Goal: Transaction & Acquisition: Book appointment/travel/reservation

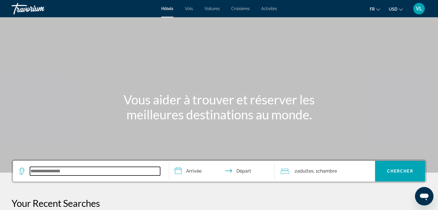
click at [63, 174] on input "Search widget" at bounding box center [95, 171] width 130 height 9
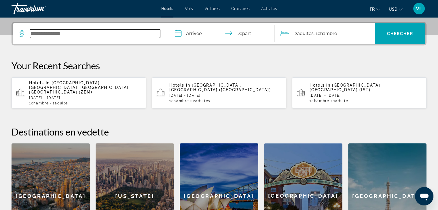
scroll to position [140, 0]
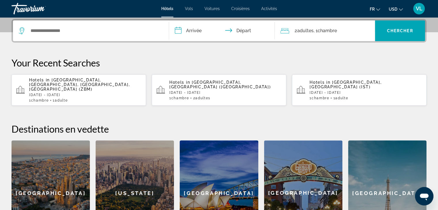
click at [362, 180] on div "[GEOGRAPHIC_DATA]" at bounding box center [387, 192] width 78 height 105
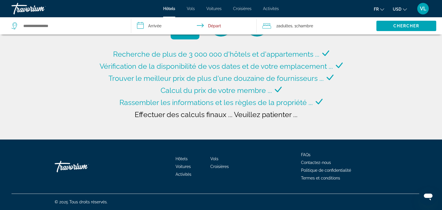
type input "**********"
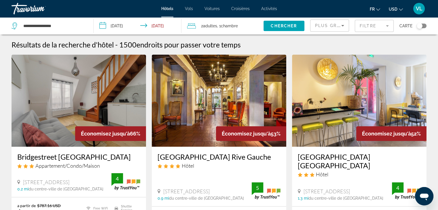
click at [399, 11] on button "USD USD ($) MXN (Mex$) CAD (Can$) GBP (£) EUR (€) AUD (A$) NZD (NZ$) CNY (CN¥)" at bounding box center [395, 9] width 14 height 8
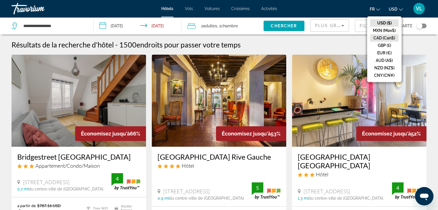
click at [388, 39] on button "CAD (Can$)" at bounding box center [384, 37] width 28 height 7
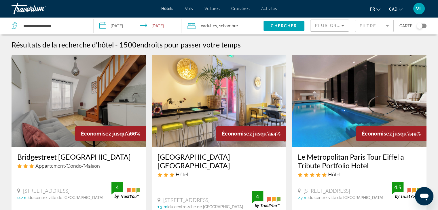
click at [121, 24] on input "**********" at bounding box center [138, 26] width 90 height 19
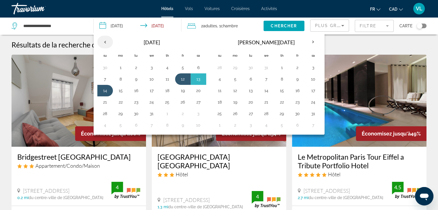
click at [104, 41] on th "Previous month" at bounding box center [105, 42] width 16 height 13
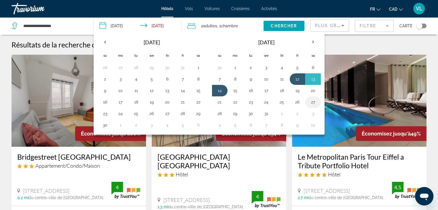
click at [308, 102] on button "27" at bounding box center [312, 102] width 9 height 8
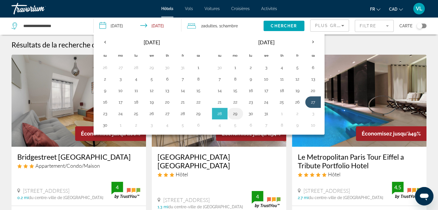
click at [236, 113] on button "29" at bounding box center [234, 114] width 9 height 8
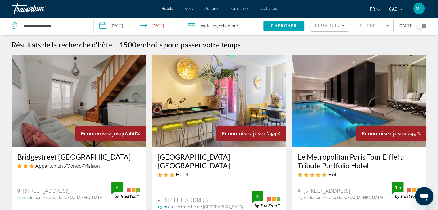
click at [126, 24] on input "**********" at bounding box center [138, 26] width 90 height 19
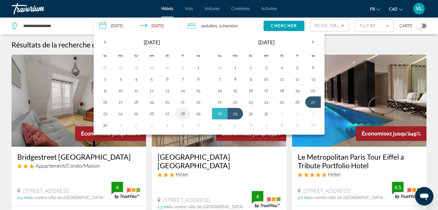
click at [183, 114] on button "28" at bounding box center [182, 114] width 9 height 8
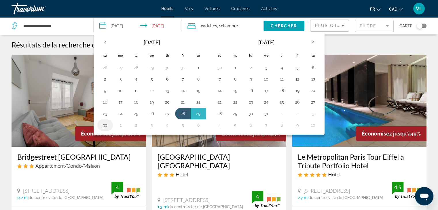
click at [104, 125] on button "30" at bounding box center [104, 125] width 9 height 8
type input "**********"
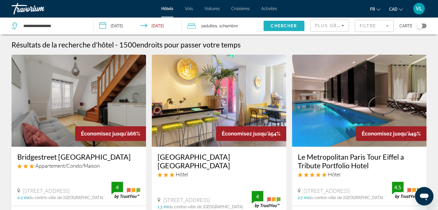
click at [276, 27] on span "Chercher" at bounding box center [283, 26] width 26 height 5
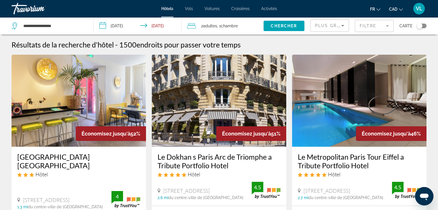
click at [66, 97] on img "Main content" at bounding box center [79, 101] width 134 height 92
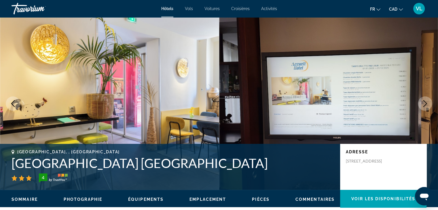
click at [426, 106] on icon "Next image" at bounding box center [424, 103] width 7 height 7
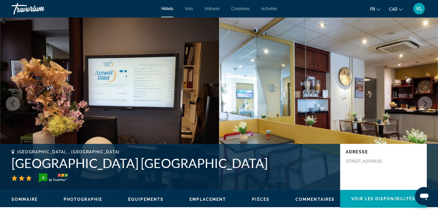
click at [426, 106] on icon "Next image" at bounding box center [424, 103] width 7 height 7
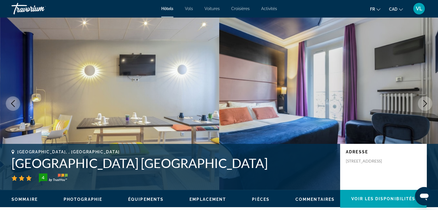
click at [426, 106] on icon "Next image" at bounding box center [424, 103] width 7 height 7
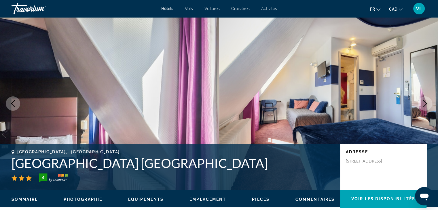
click at [426, 106] on icon "Next image" at bounding box center [424, 103] width 7 height 7
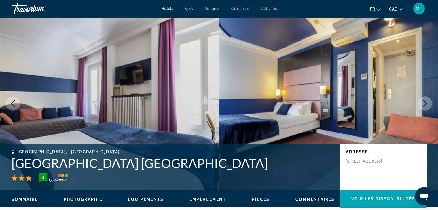
click at [426, 106] on icon "Next image" at bounding box center [424, 103] width 7 height 7
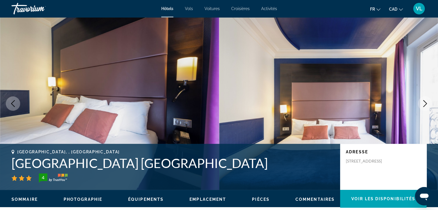
click at [426, 106] on icon "Next image" at bounding box center [424, 103] width 7 height 7
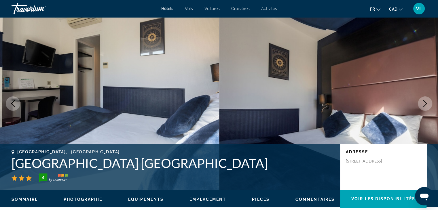
click at [426, 106] on icon "Next image" at bounding box center [424, 103] width 7 height 7
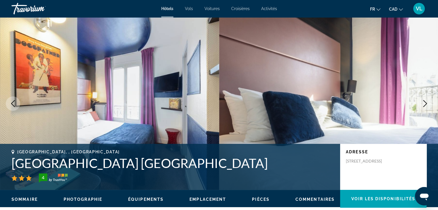
click at [426, 106] on icon "Next image" at bounding box center [424, 103] width 7 height 7
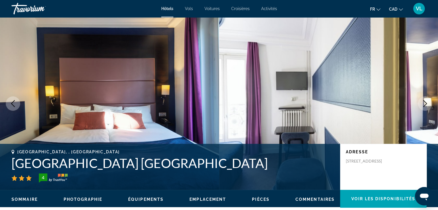
click at [426, 106] on icon "Next image" at bounding box center [424, 103] width 7 height 7
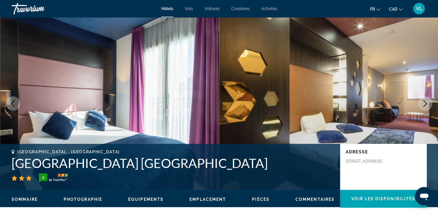
click at [426, 106] on icon "Next image" at bounding box center [424, 103] width 7 height 7
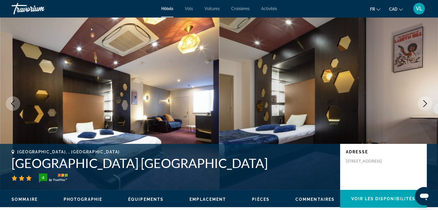
click at [426, 106] on icon "Next image" at bounding box center [424, 103] width 7 height 7
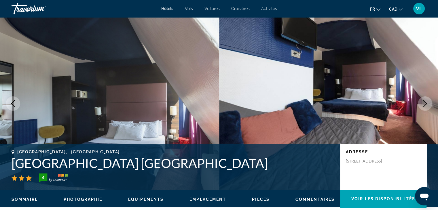
click at [426, 106] on icon "Next image" at bounding box center [424, 103] width 7 height 7
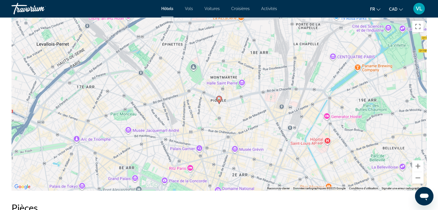
scroll to position [563, 0]
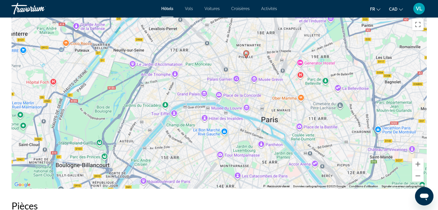
drag, startPoint x: 236, startPoint y: 137, endPoint x: 255, endPoint y: 83, distance: 57.3
click at [255, 83] on div "Pour activer le glissement du marqueur avec le clavier, appuyez sur Alt+Entrée.…" at bounding box center [219, 102] width 415 height 173
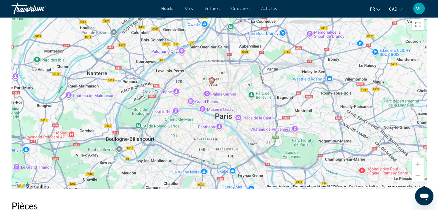
drag, startPoint x: 272, startPoint y: 56, endPoint x: 234, endPoint y: 70, distance: 40.6
click at [234, 70] on div "Pour activer le glissement du marqueur avec le clavier, appuyez sur Alt+Entrée.…" at bounding box center [219, 102] width 415 height 173
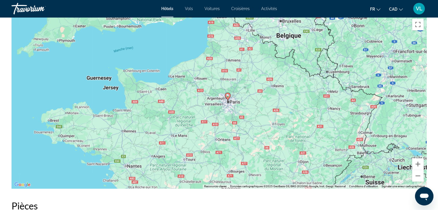
drag, startPoint x: 209, startPoint y: 82, endPoint x: 195, endPoint y: 70, distance: 18.2
click at [195, 70] on div "Pour activer le glissement du marqueur avec le clavier, appuyez sur Alt+Entrée.…" at bounding box center [219, 102] width 415 height 173
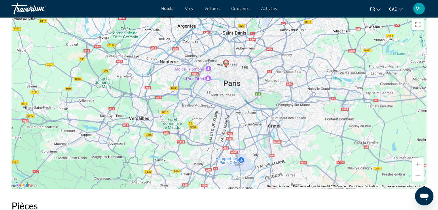
drag, startPoint x: 234, startPoint y: 65, endPoint x: 224, endPoint y: 98, distance: 34.7
click at [224, 98] on div "Pour activer le glissement du marqueur avec le clavier, appuyez sur Alt+Entrée.…" at bounding box center [219, 102] width 415 height 173
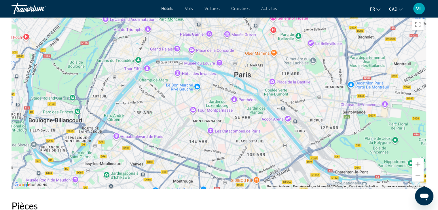
drag, startPoint x: 243, startPoint y: 86, endPoint x: 234, endPoint y: 111, distance: 26.0
click at [234, 111] on div "Pour activer le glissement du marqueur avec le clavier, appuyez sur Alt+Entrée.…" at bounding box center [219, 102] width 415 height 173
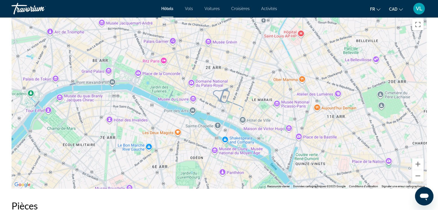
drag, startPoint x: 244, startPoint y: 97, endPoint x: 242, endPoint y: 133, distance: 36.0
click at [242, 133] on div "Main content" at bounding box center [219, 102] width 415 height 173
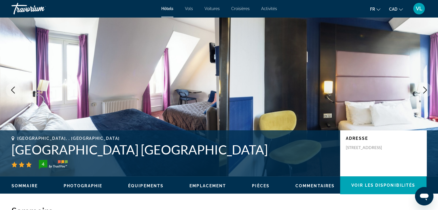
scroll to position [0, 0]
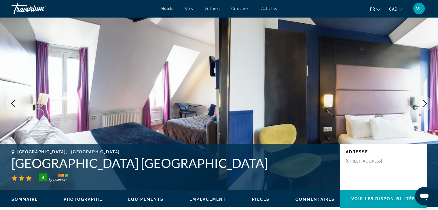
click at [167, 10] on span "Hôtels" at bounding box center [167, 8] width 12 height 5
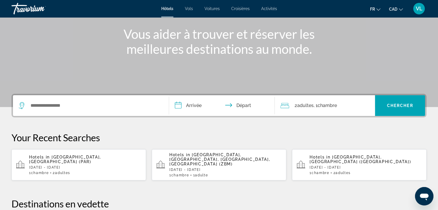
scroll to position [66, 0]
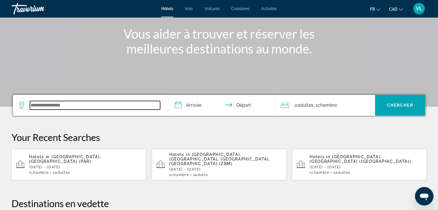
click at [108, 104] on input "Search widget" at bounding box center [95, 105] width 130 height 9
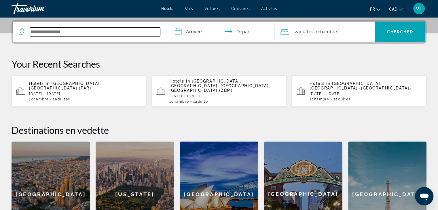
scroll to position [140, 0]
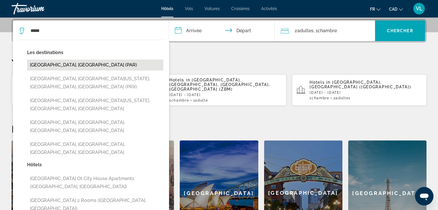
click at [58, 64] on button "[GEOGRAPHIC_DATA], [GEOGRAPHIC_DATA] (PAR)" at bounding box center [95, 65] width 136 height 11
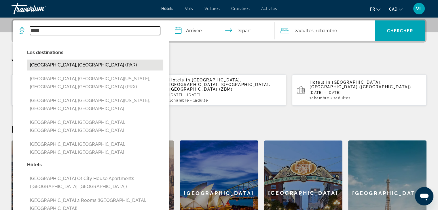
type input "**********"
